Goal: Task Accomplishment & Management: Manage account settings

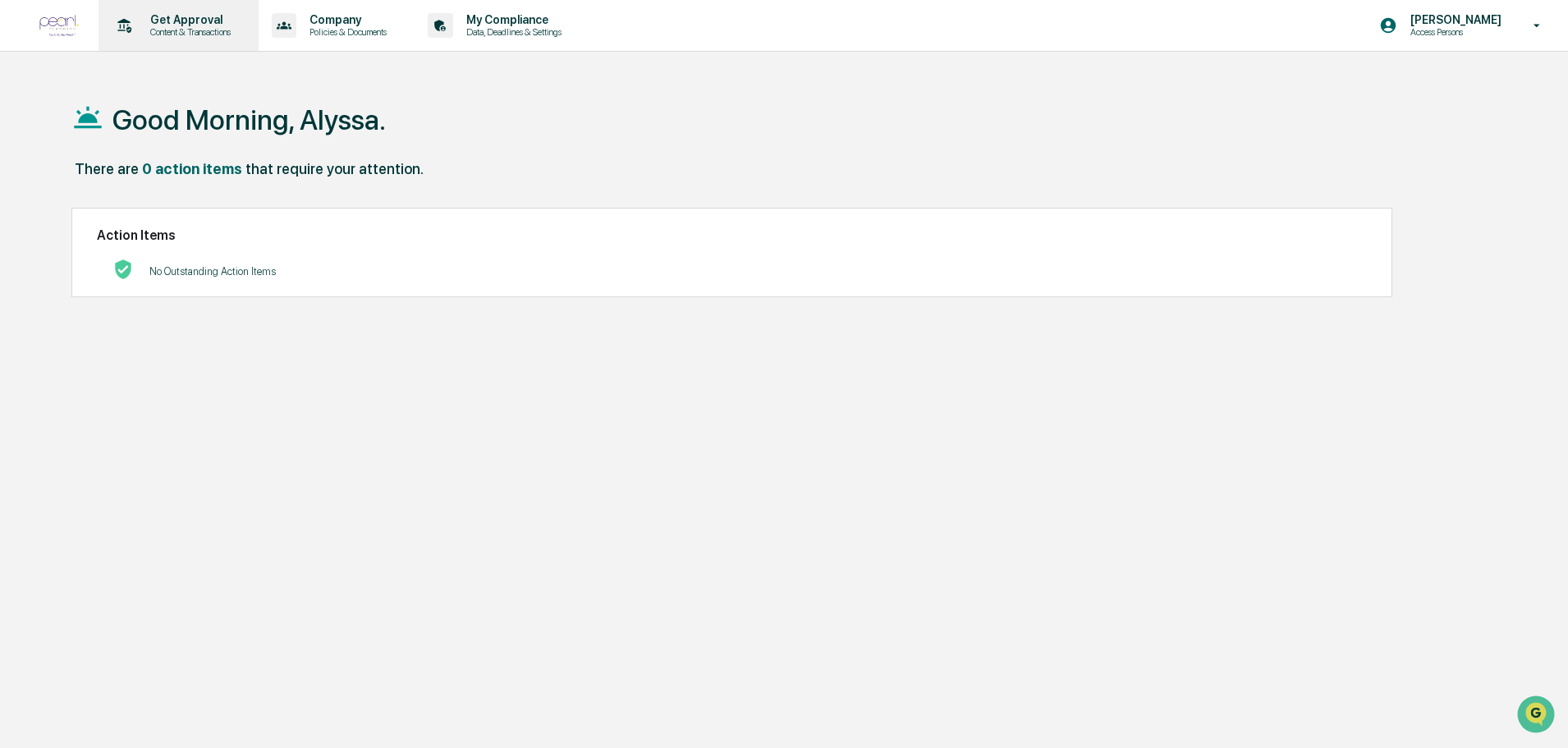
click at [177, 29] on p "Content & Transactions" at bounding box center [188, 31] width 101 height 12
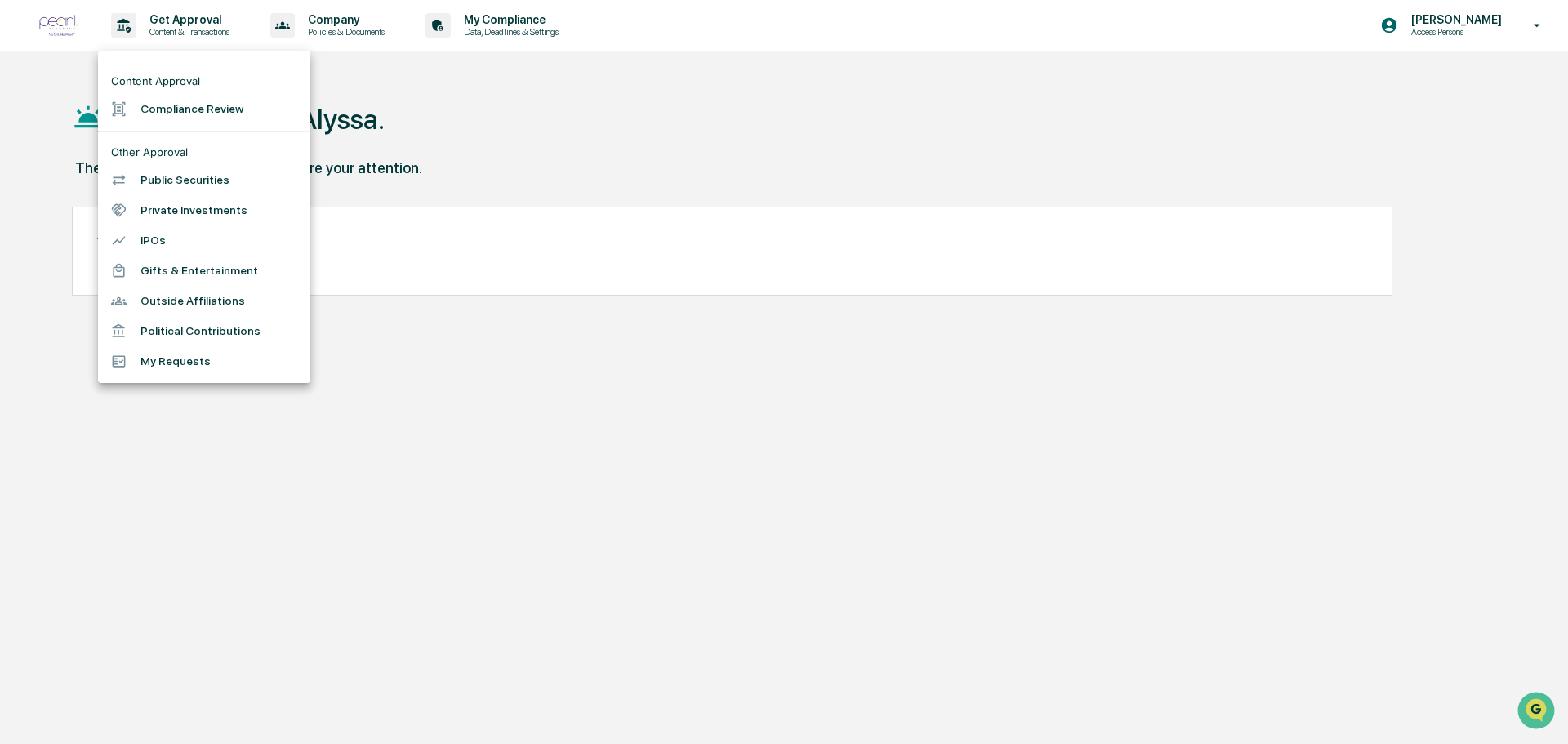
click at [323, 21] on div at bounding box center [784, 372] width 1568 height 744
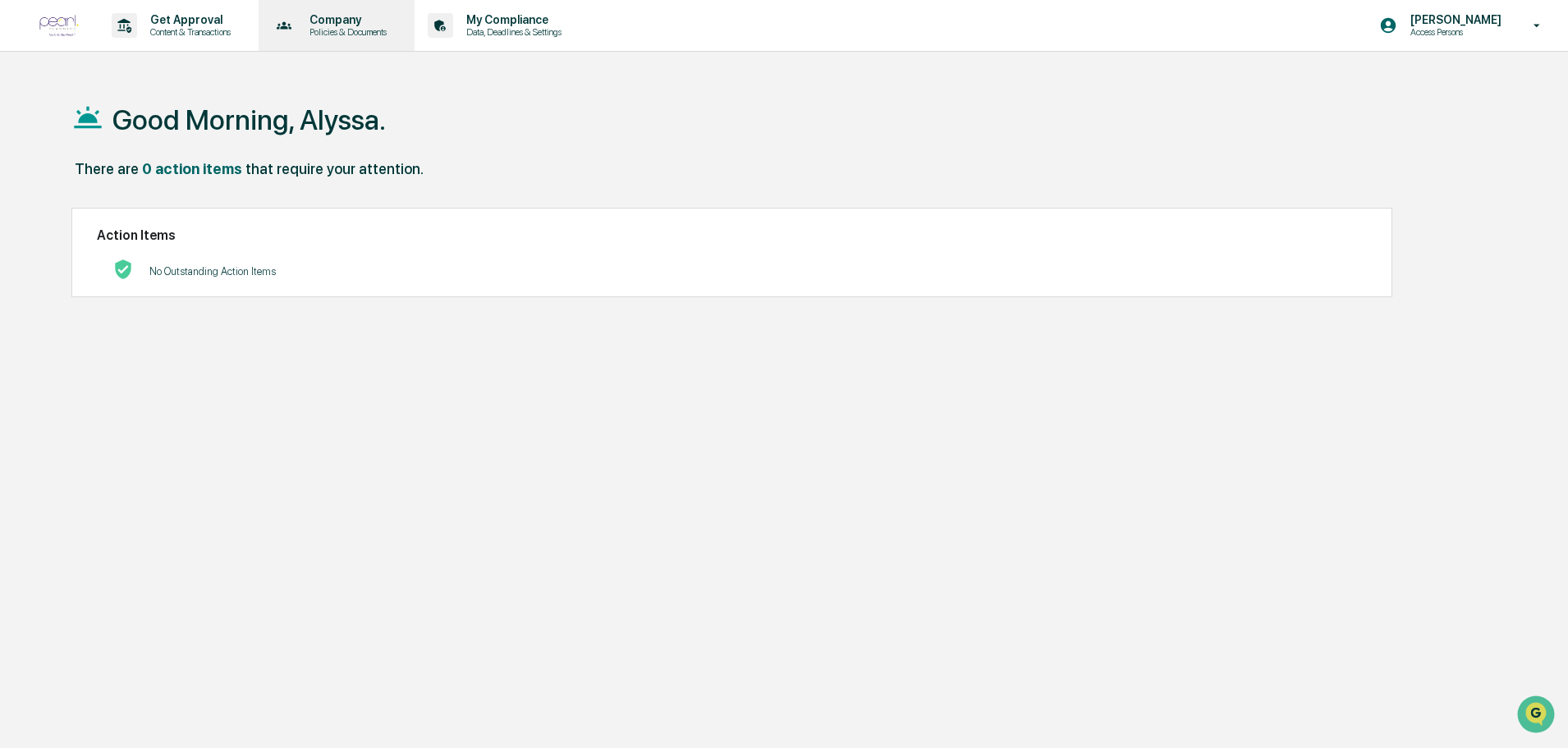
click at [369, 25] on p "Company" at bounding box center [346, 20] width 99 height 13
click at [369, 26] on div at bounding box center [788, 374] width 1576 height 748
click at [529, 27] on p "Data, Deadlines & Settings" at bounding box center [512, 31] width 117 height 12
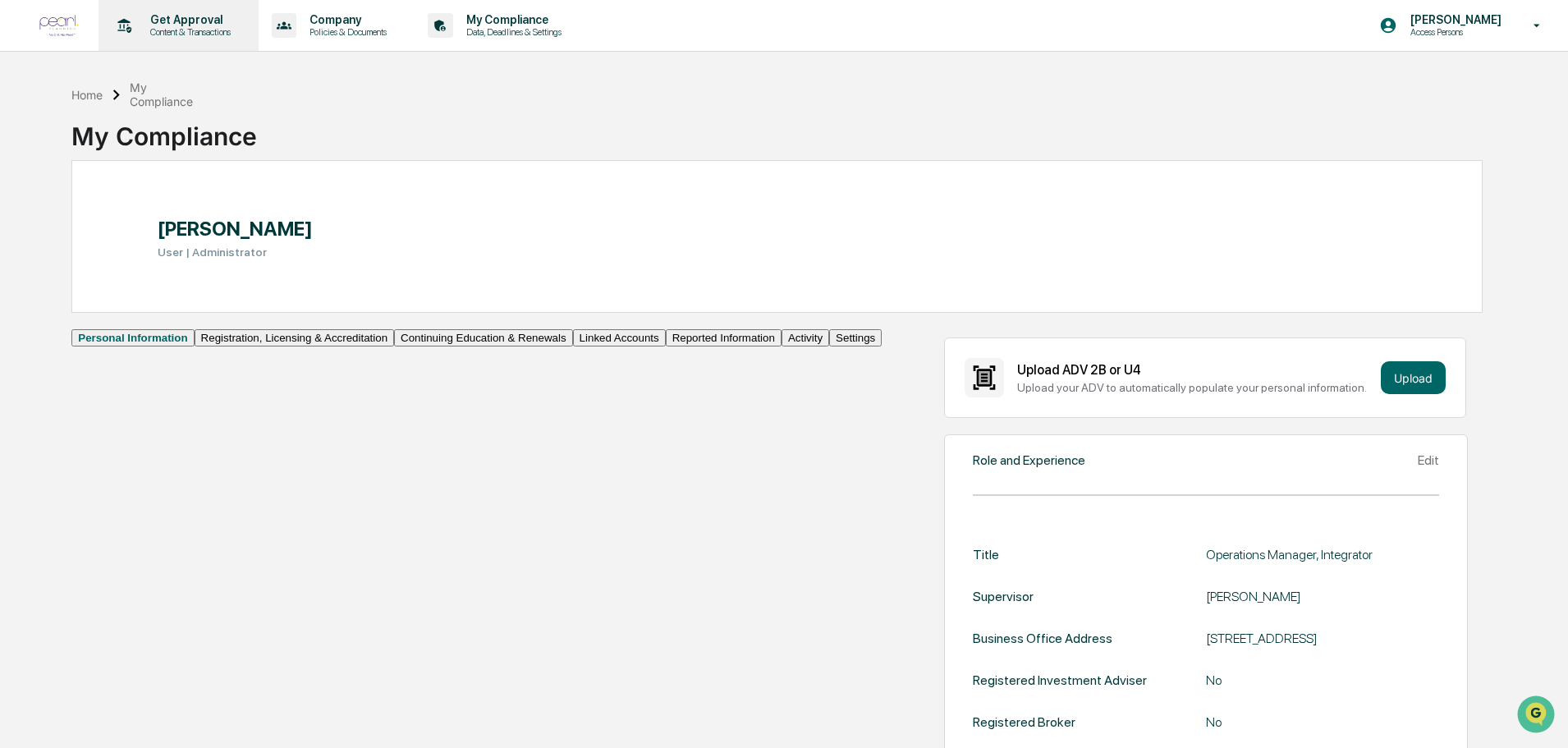
click at [167, 25] on p "Get Approval" at bounding box center [188, 20] width 101 height 13
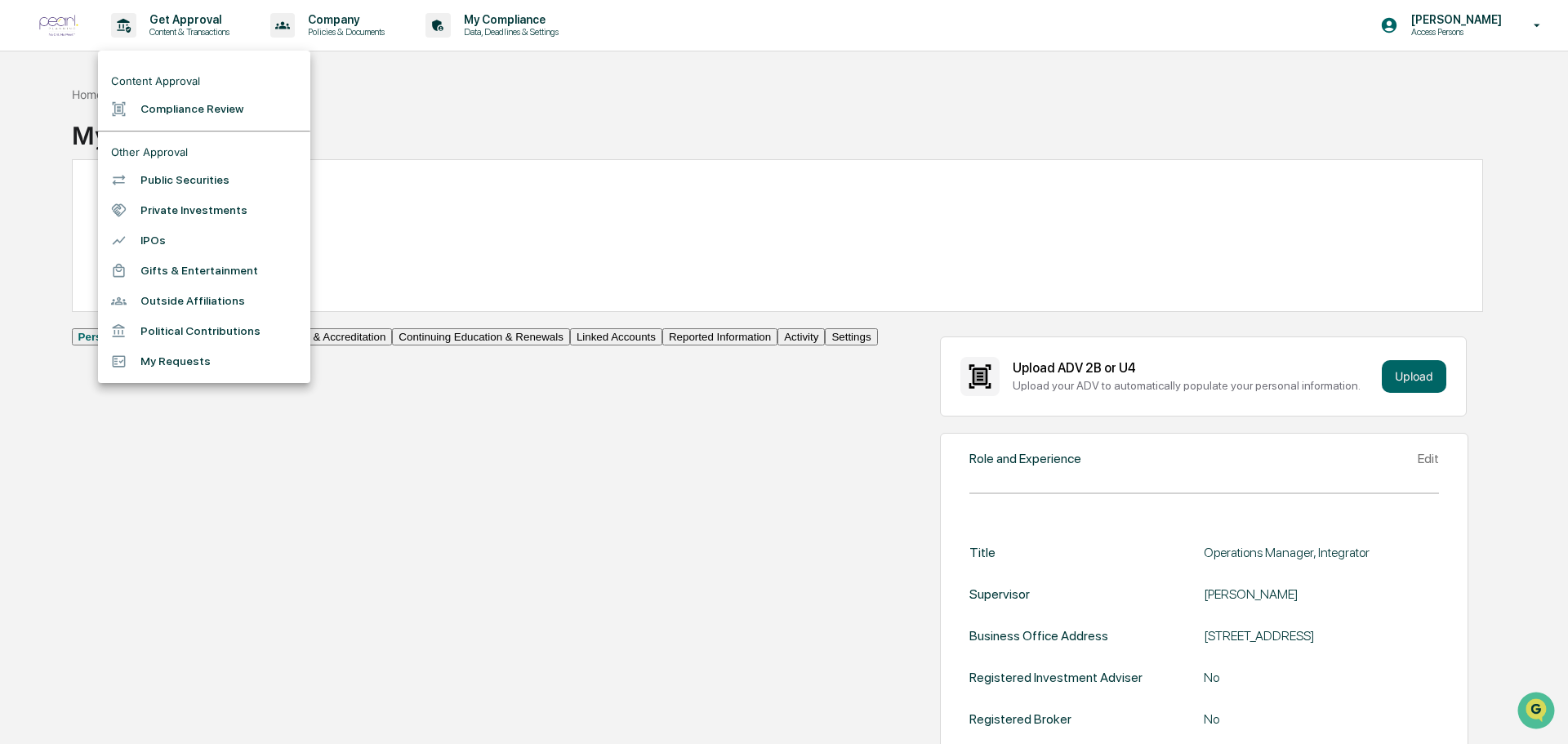
click at [55, 14] on div at bounding box center [784, 372] width 1568 height 744
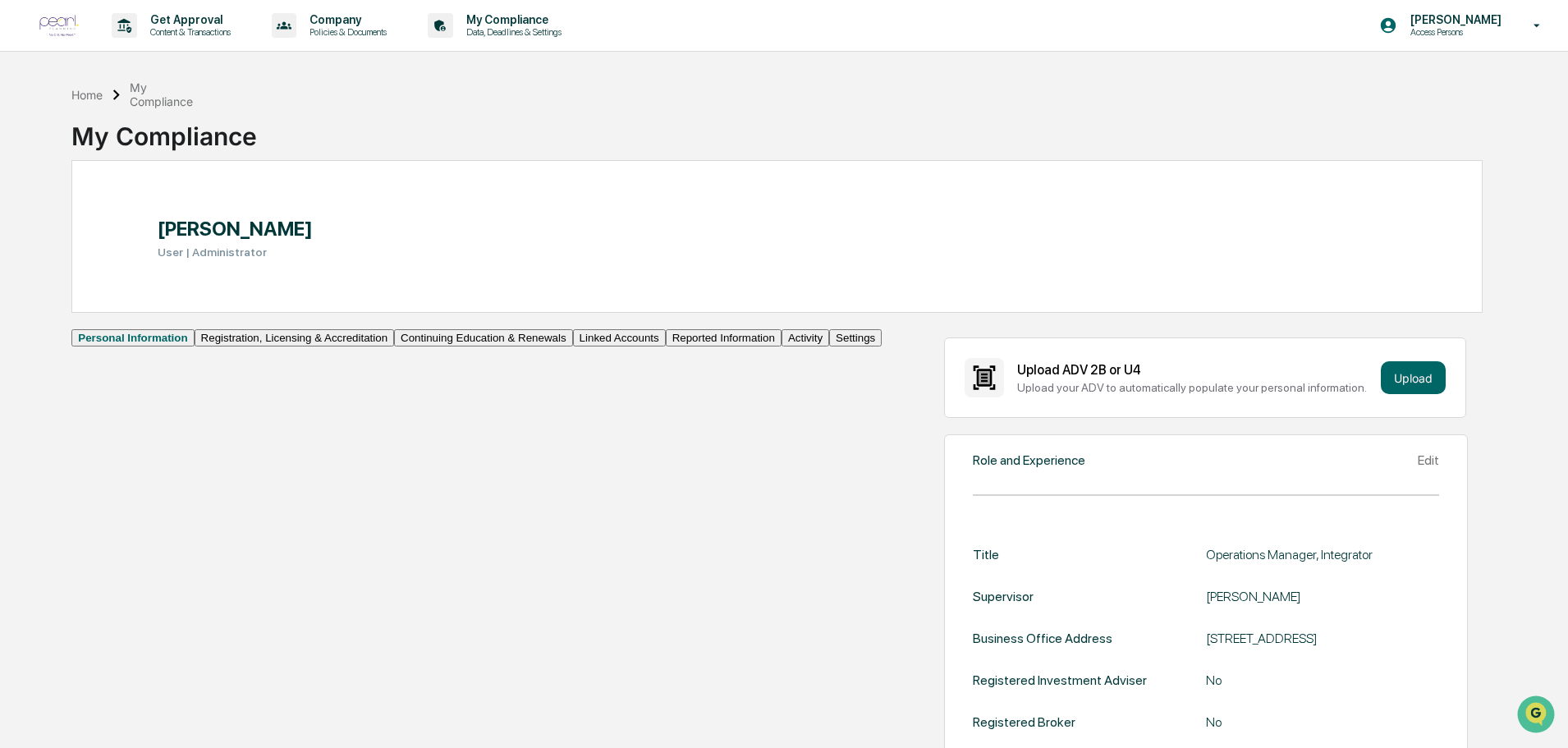
click at [53, 26] on img at bounding box center [59, 25] width 39 height 22
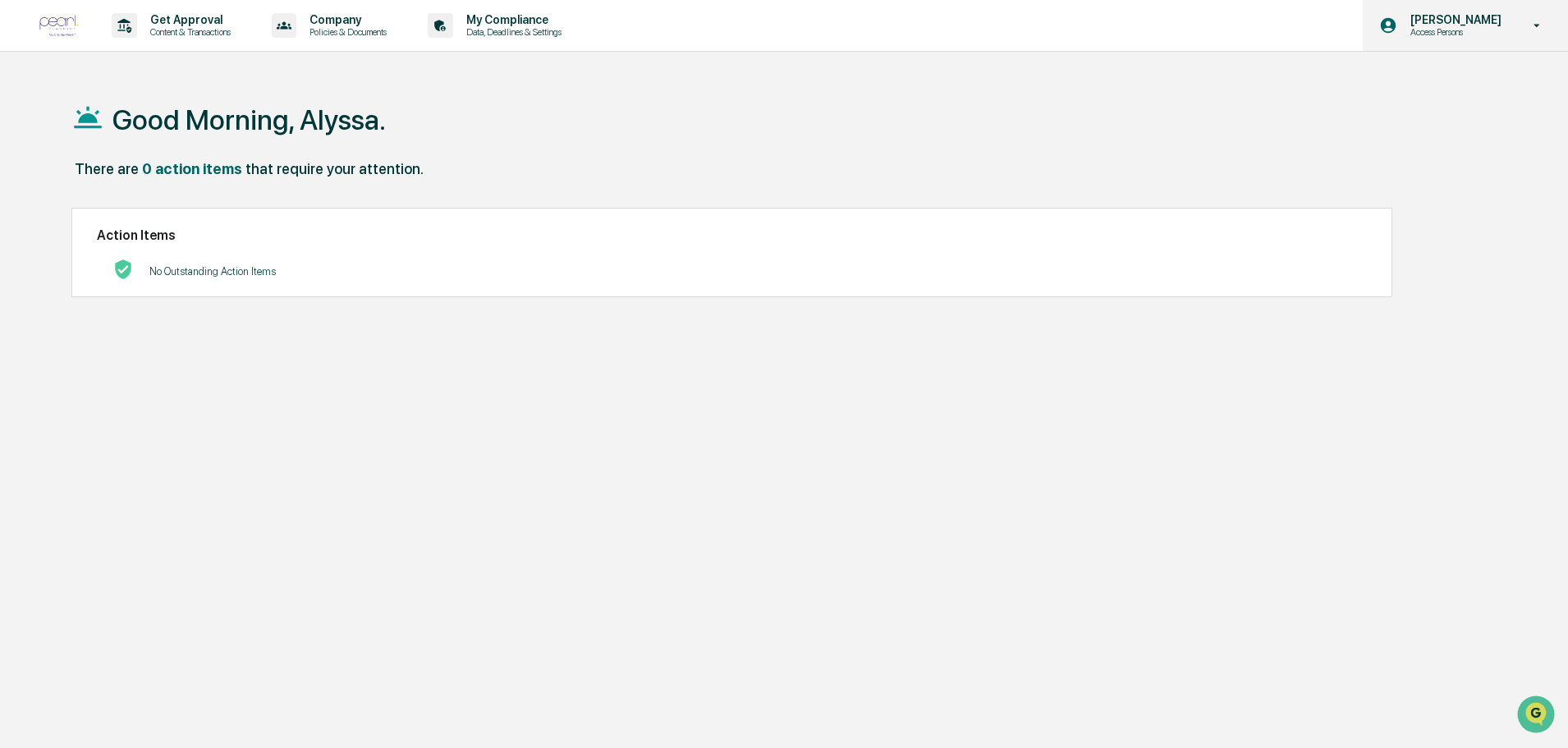
click at [1524, 15] on div "Alyssa Calhoun Access Persons" at bounding box center [1465, 25] width 206 height 51
click at [1524, 15] on div at bounding box center [788, 374] width 1576 height 748
click at [1518, 17] on div "Alyssa Calhoun Access Persons" at bounding box center [1465, 25] width 206 height 51
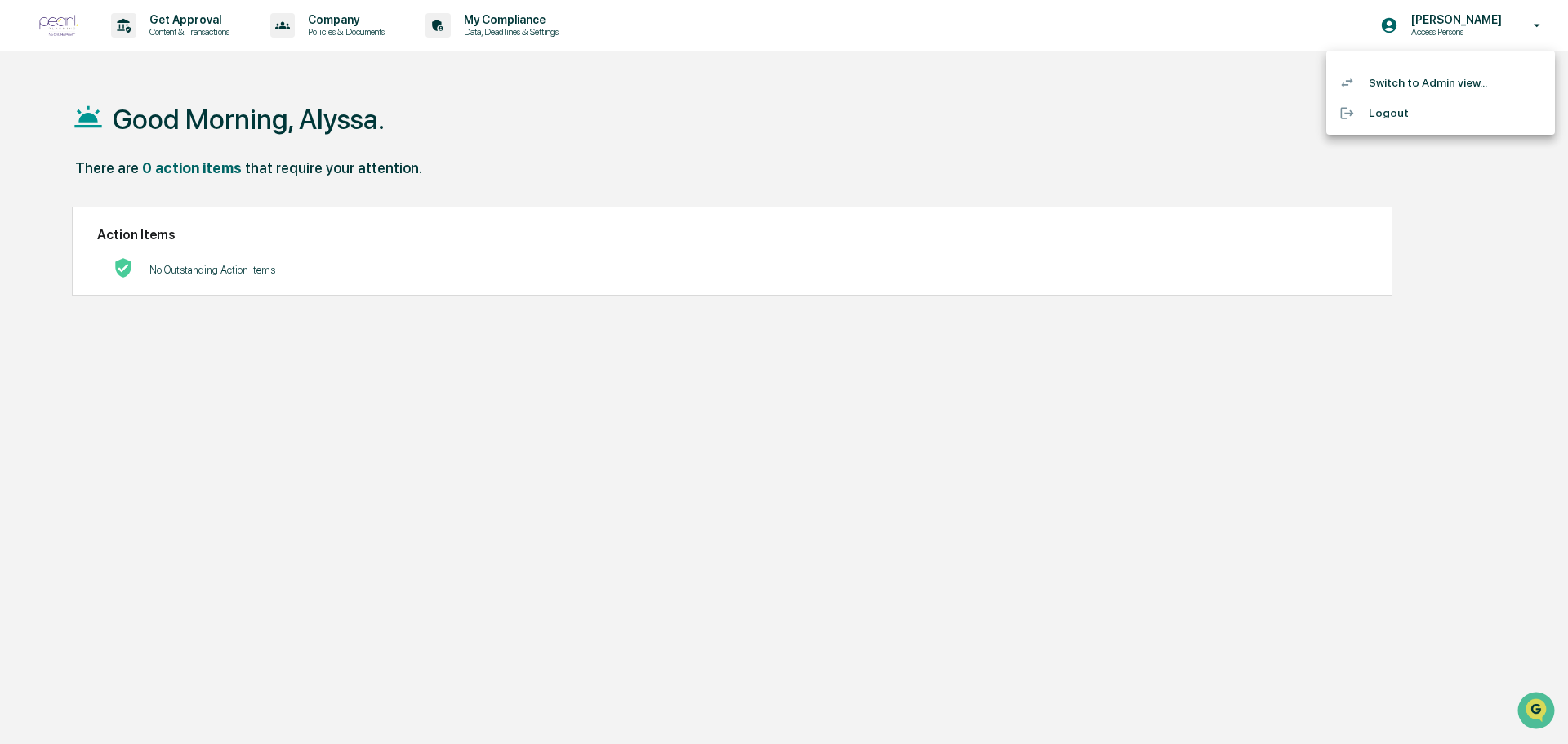
click at [1447, 88] on li "Switch to Admin view..." at bounding box center [1441, 83] width 229 height 30
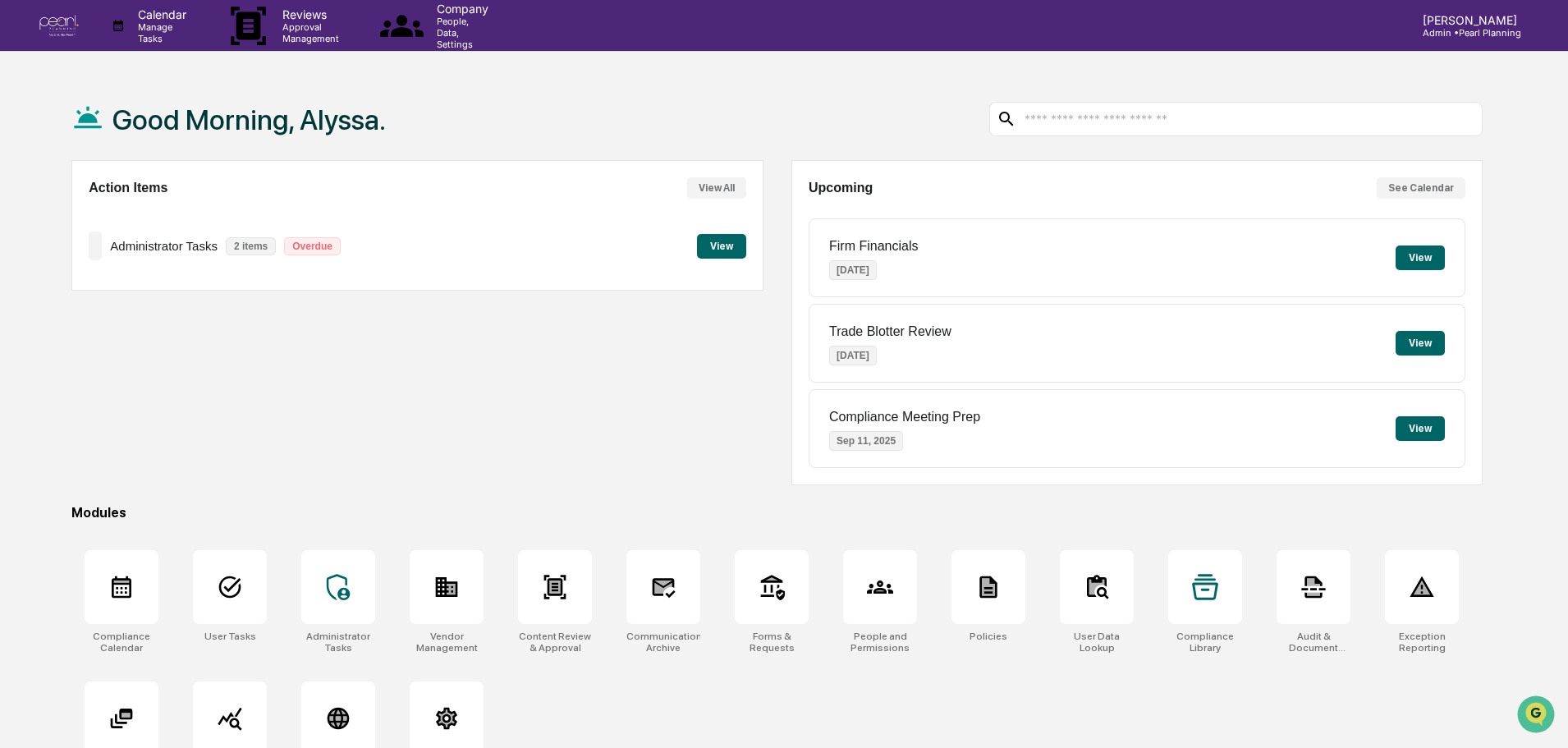
click at [725, 247] on button "View" at bounding box center [722, 246] width 49 height 24
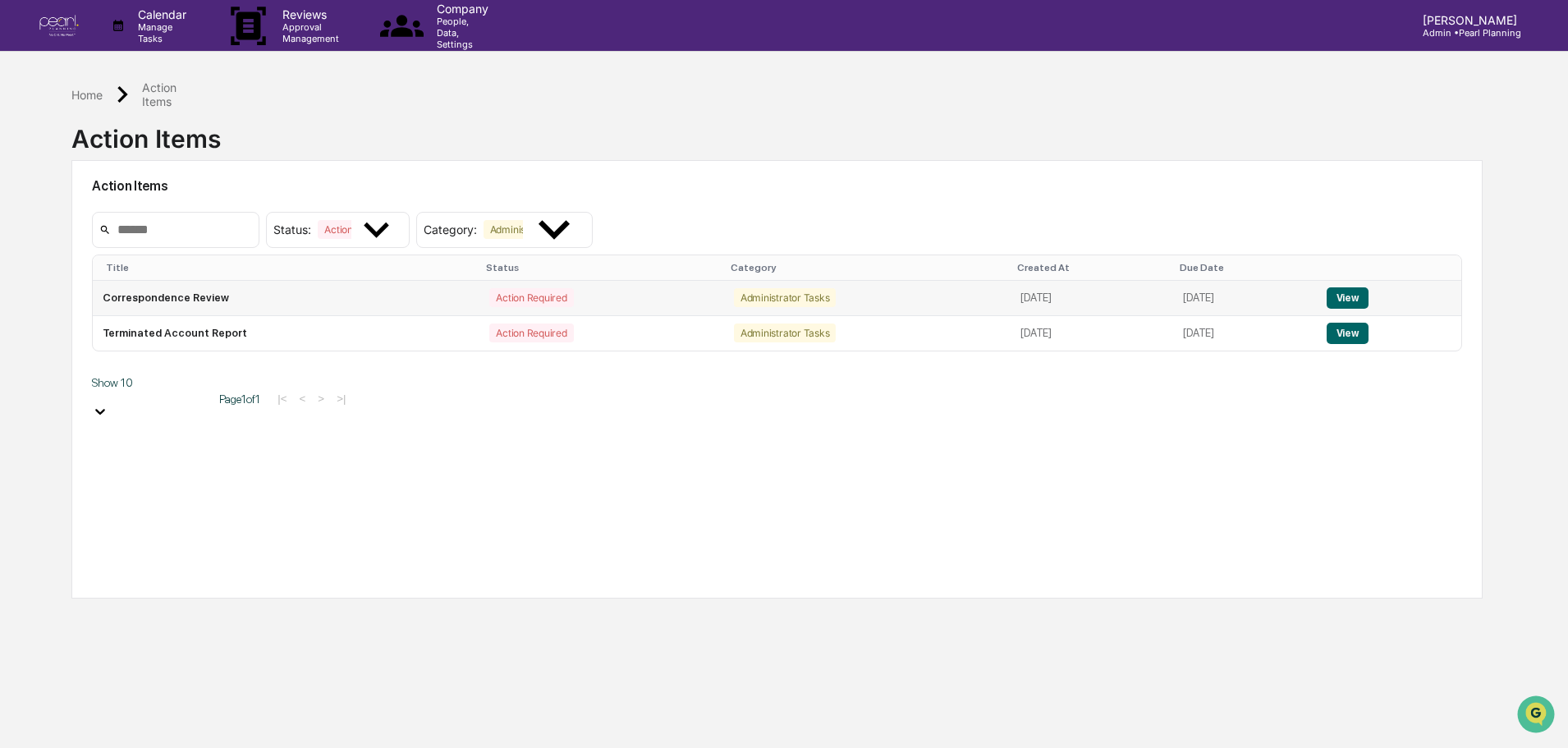
click at [1358, 300] on button "View" at bounding box center [1347, 298] width 42 height 22
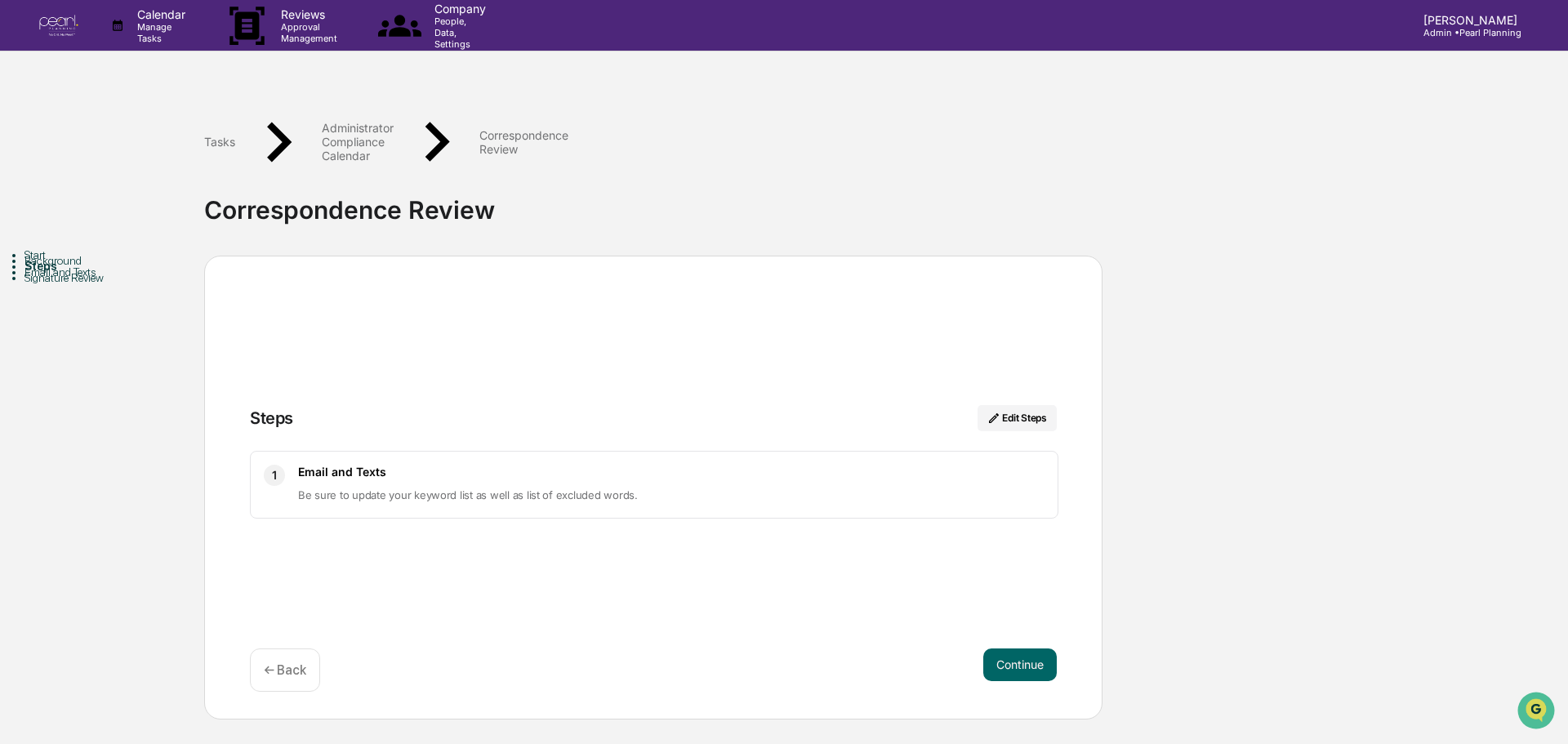
click at [290, 648] on div "← Back" at bounding box center [285, 670] width 71 height 43
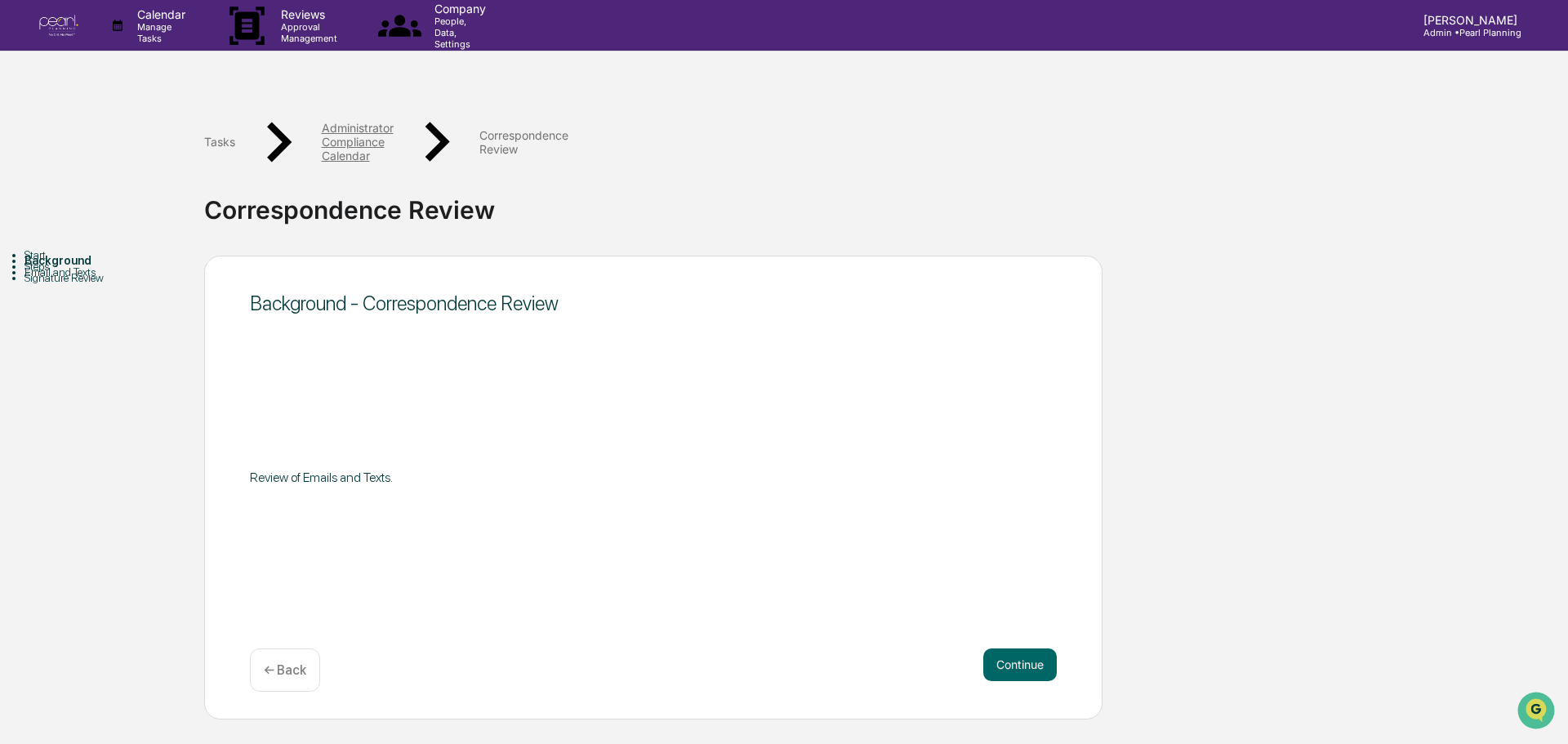
click at [394, 121] on div "Administrator Compliance Calendar" at bounding box center [357, 141] width 71 height 42
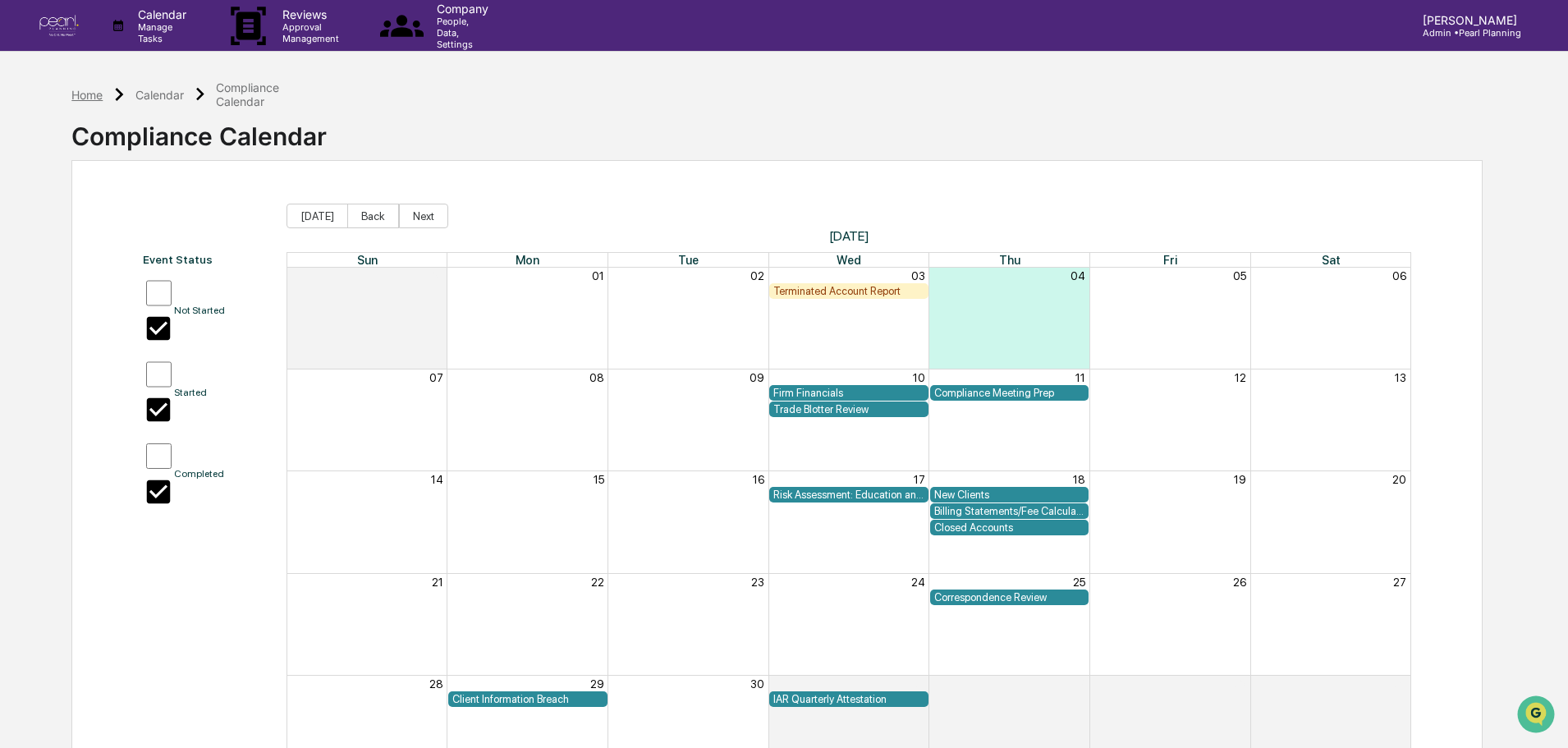
click at [83, 99] on div "Home" at bounding box center [87, 95] width 31 height 14
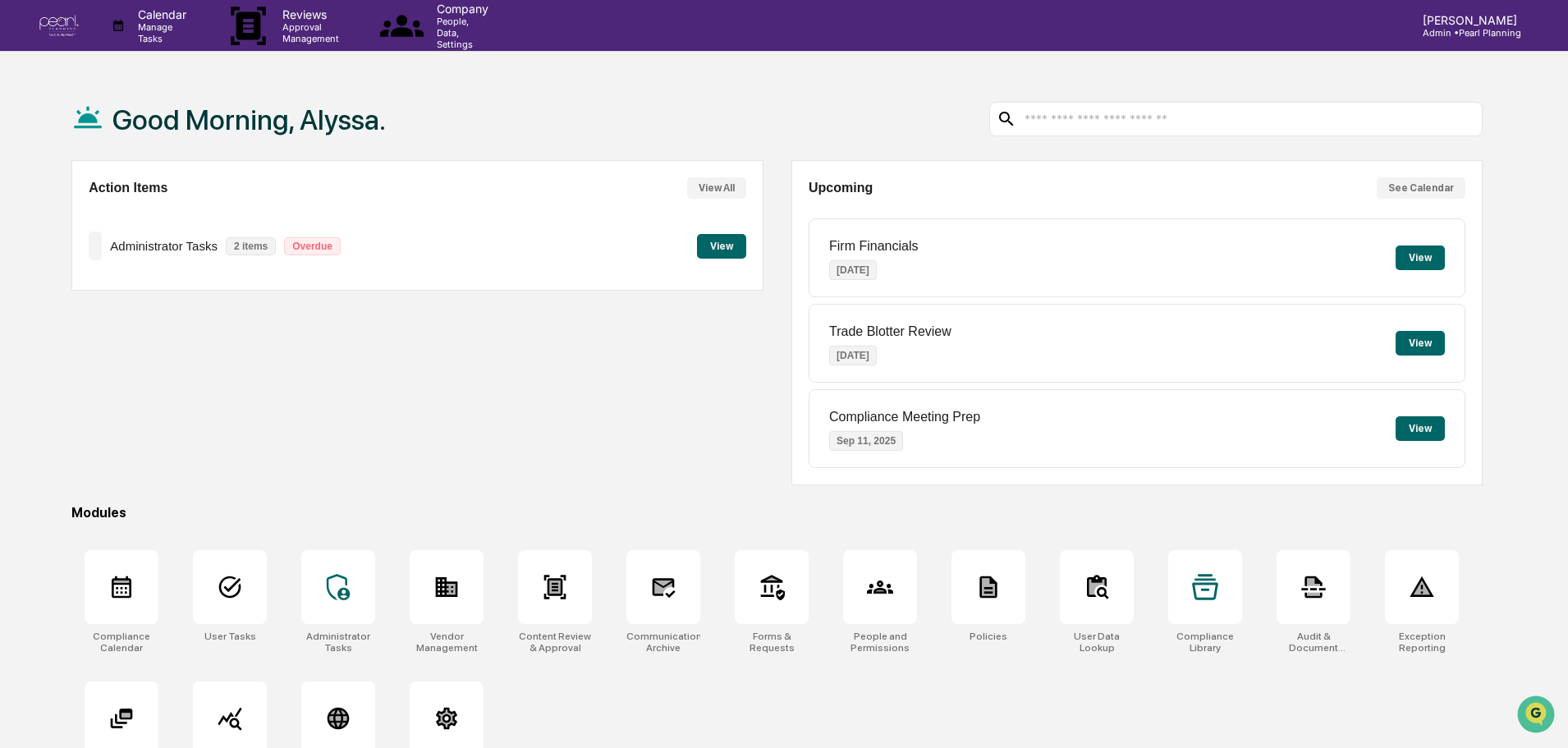
click at [725, 247] on button "View" at bounding box center [722, 246] width 49 height 24
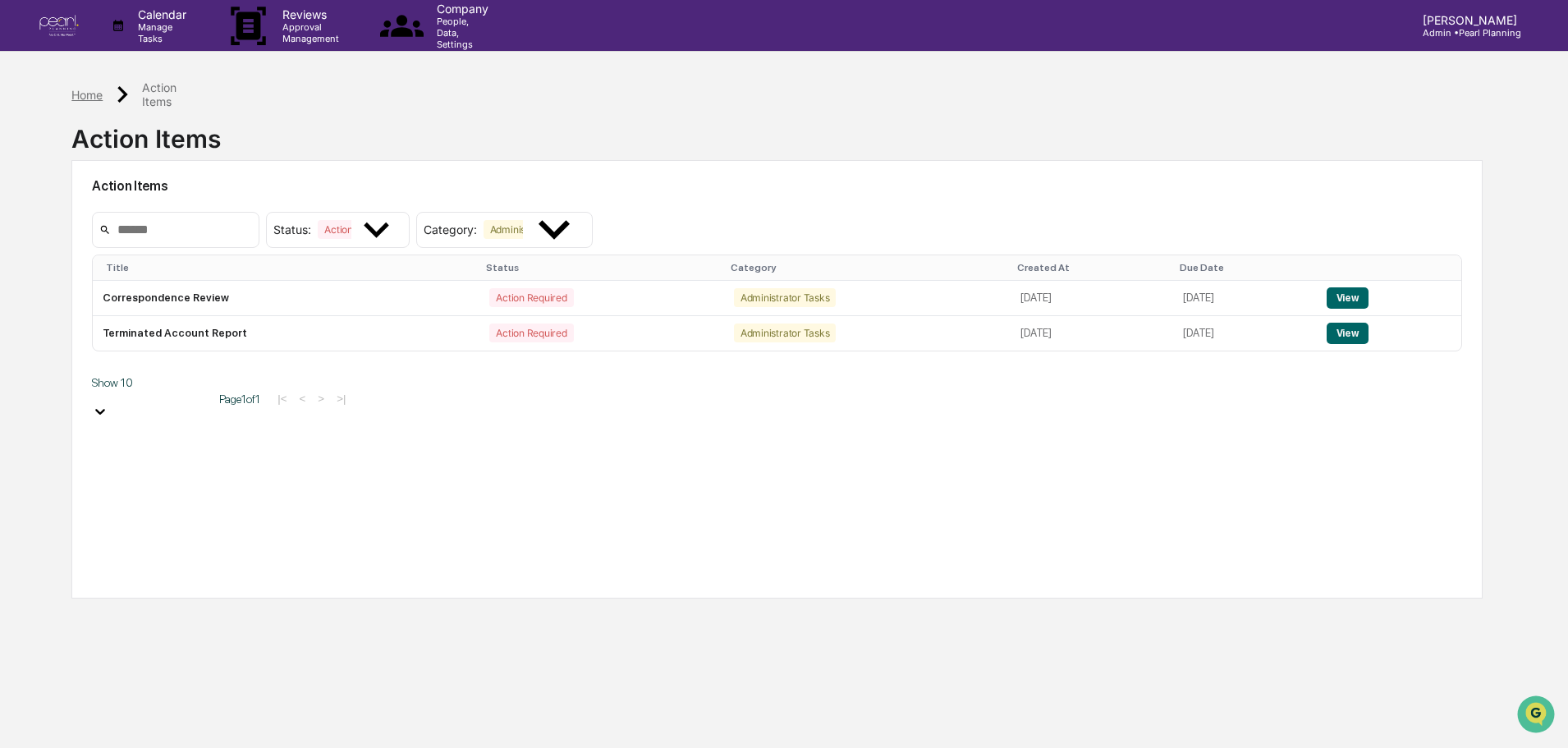
click at [91, 100] on div "Home" at bounding box center [87, 95] width 31 height 14
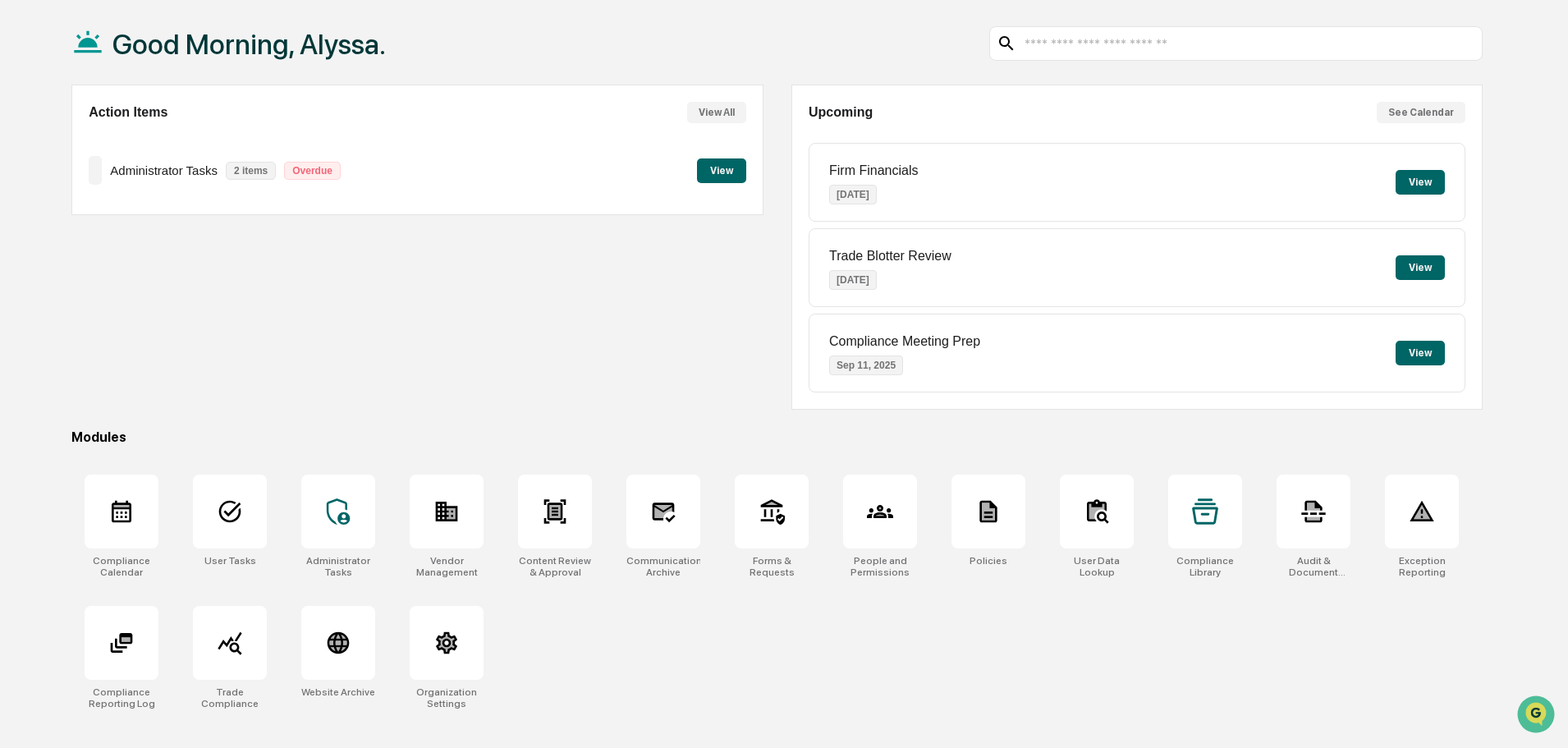
scroll to position [78, 0]
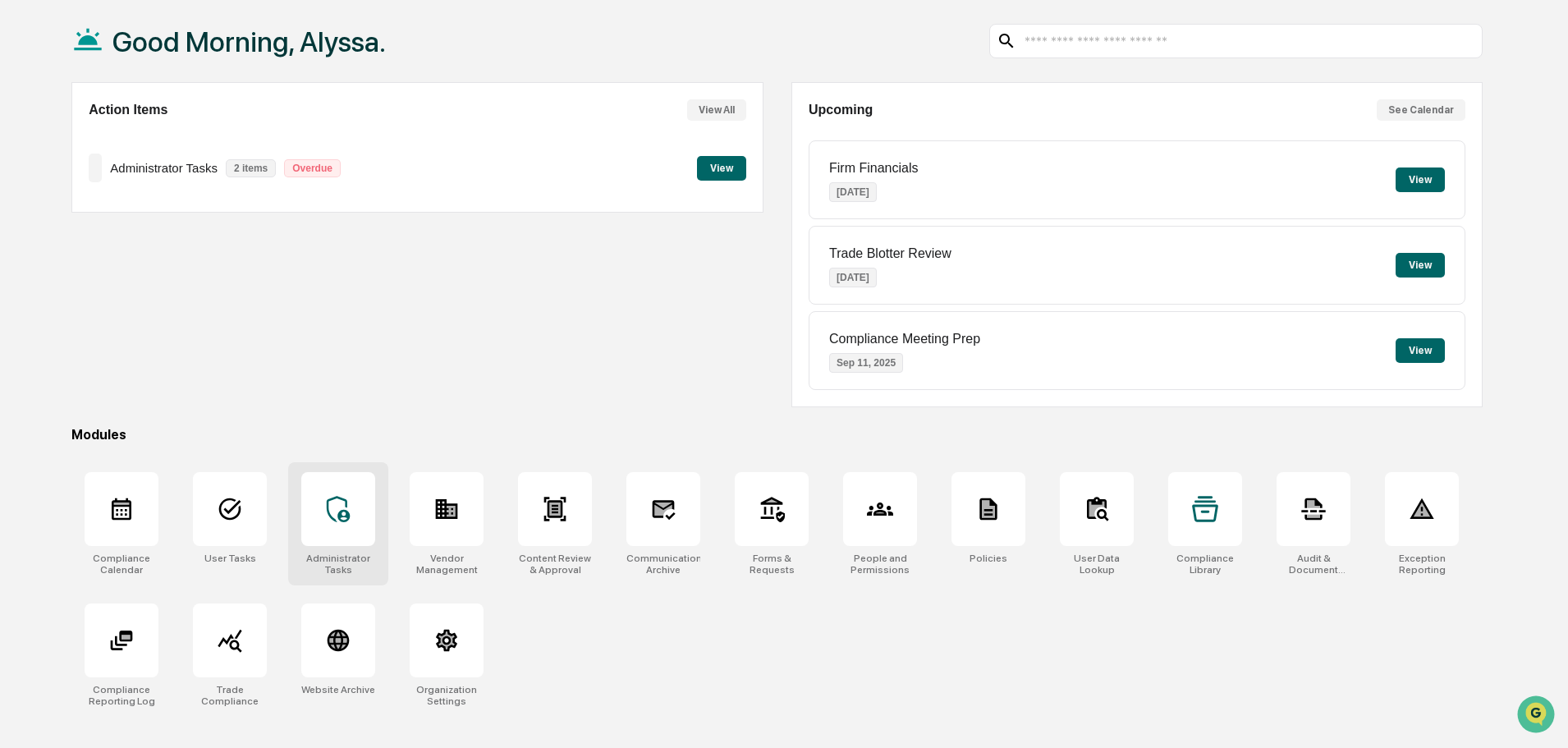
drag, startPoint x: 337, startPoint y: 535, endPoint x: 347, endPoint y: 570, distance: 36.4
click at [337, 534] on div at bounding box center [338, 509] width 74 height 74
